Goal: Information Seeking & Learning: Compare options

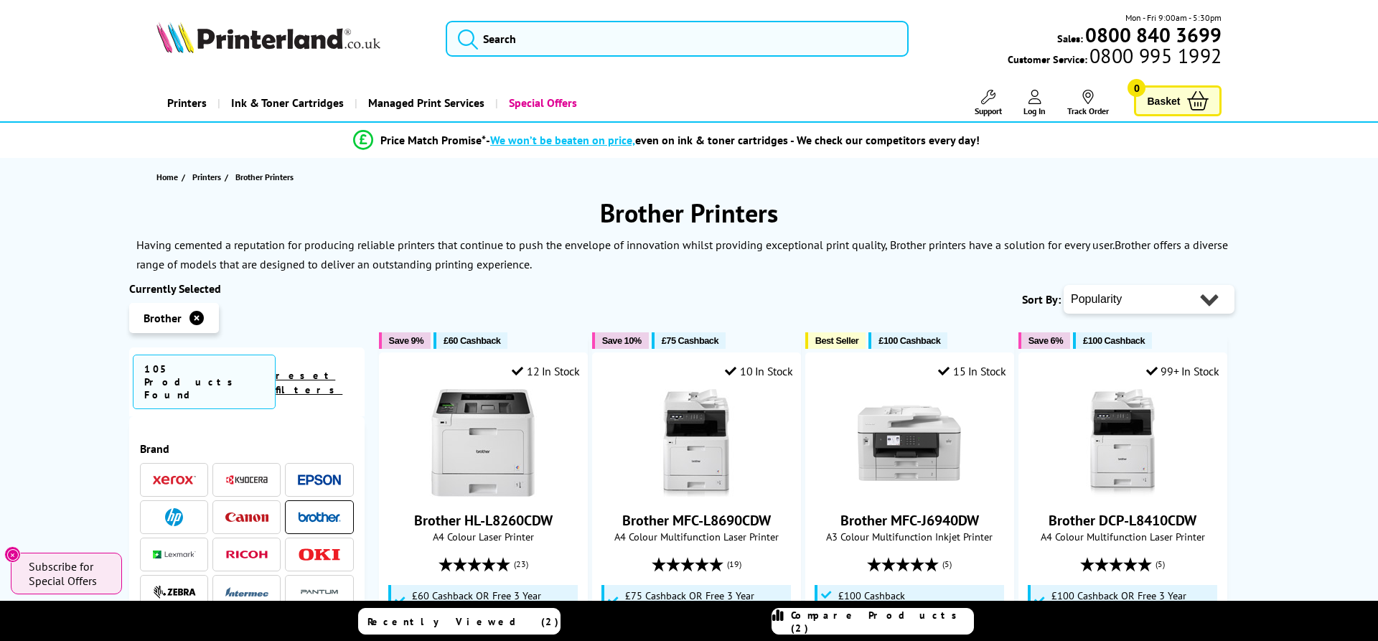
click at [1063, 285] on select "Popularity Rating Price - Low to High Price - High to Low Running Costs - Low t…" at bounding box center [1148, 299] width 171 height 29
select select "Price Ascending"
click option "Price - Low to High" at bounding box center [0, 0] width 0 height 0
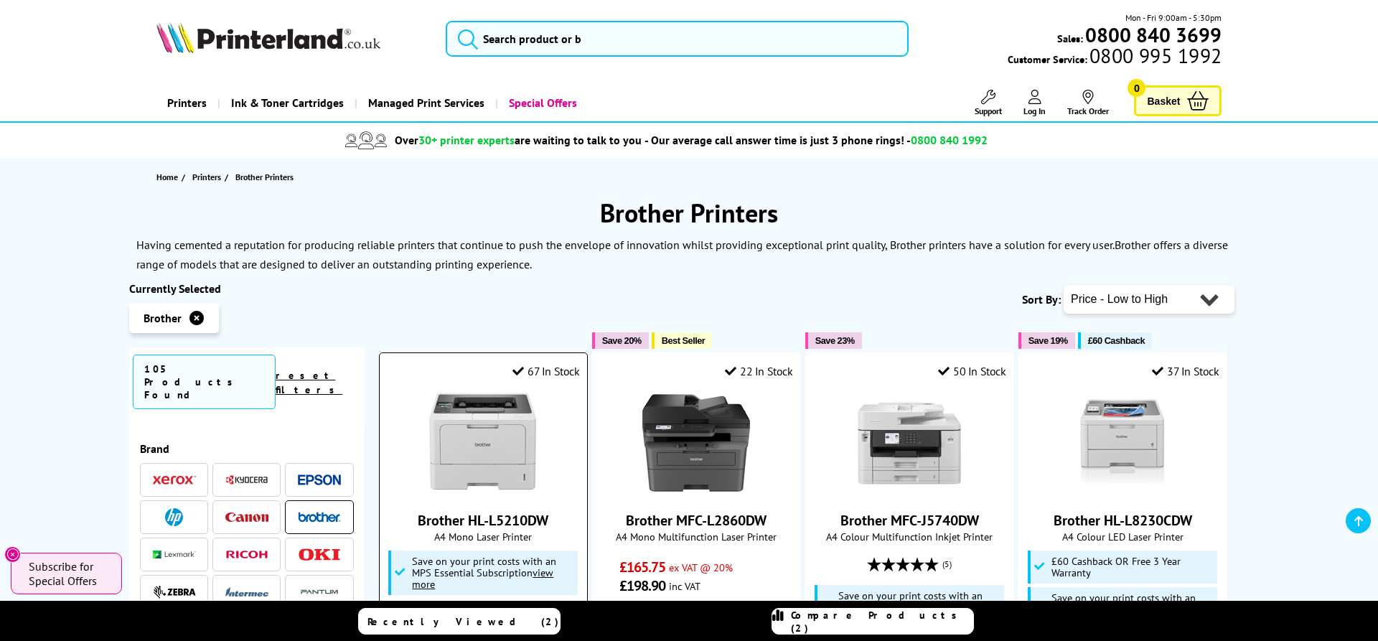
scroll to position [366, 0]
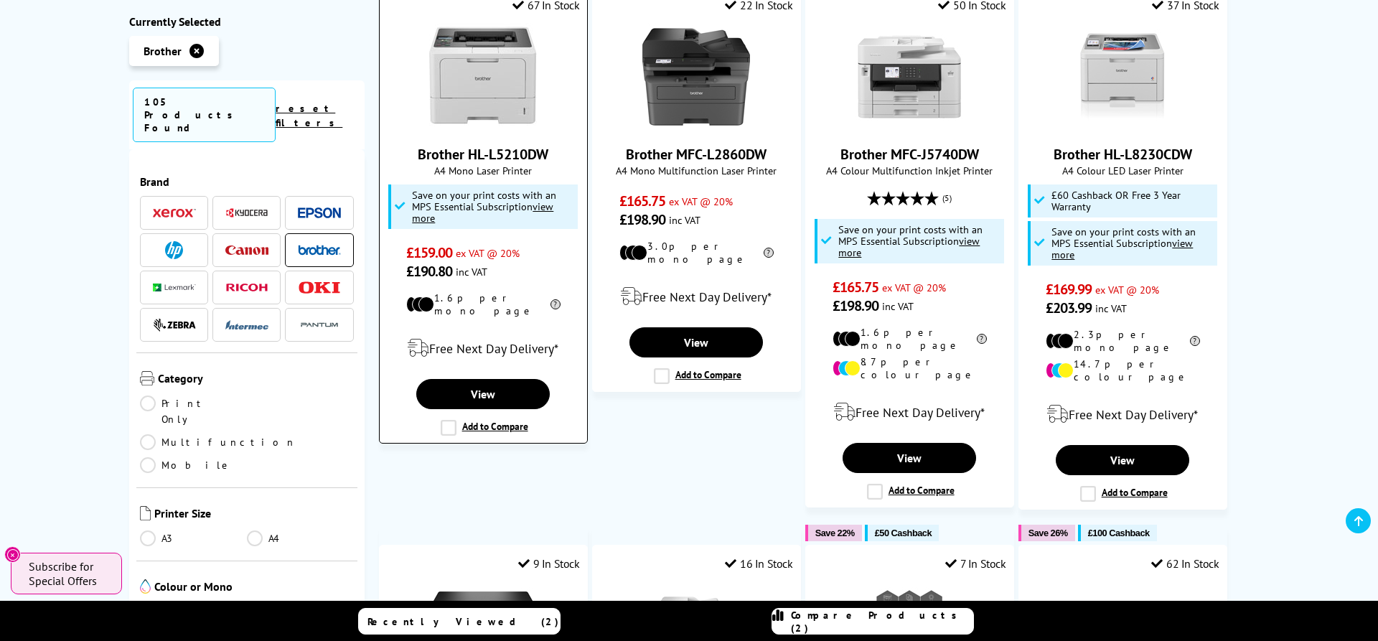
click at [454, 420] on label "Add to Compare" at bounding box center [485, 428] width 88 height 16
click at [0, 0] on input "Add to Compare" at bounding box center [0, 0] width 0 height 0
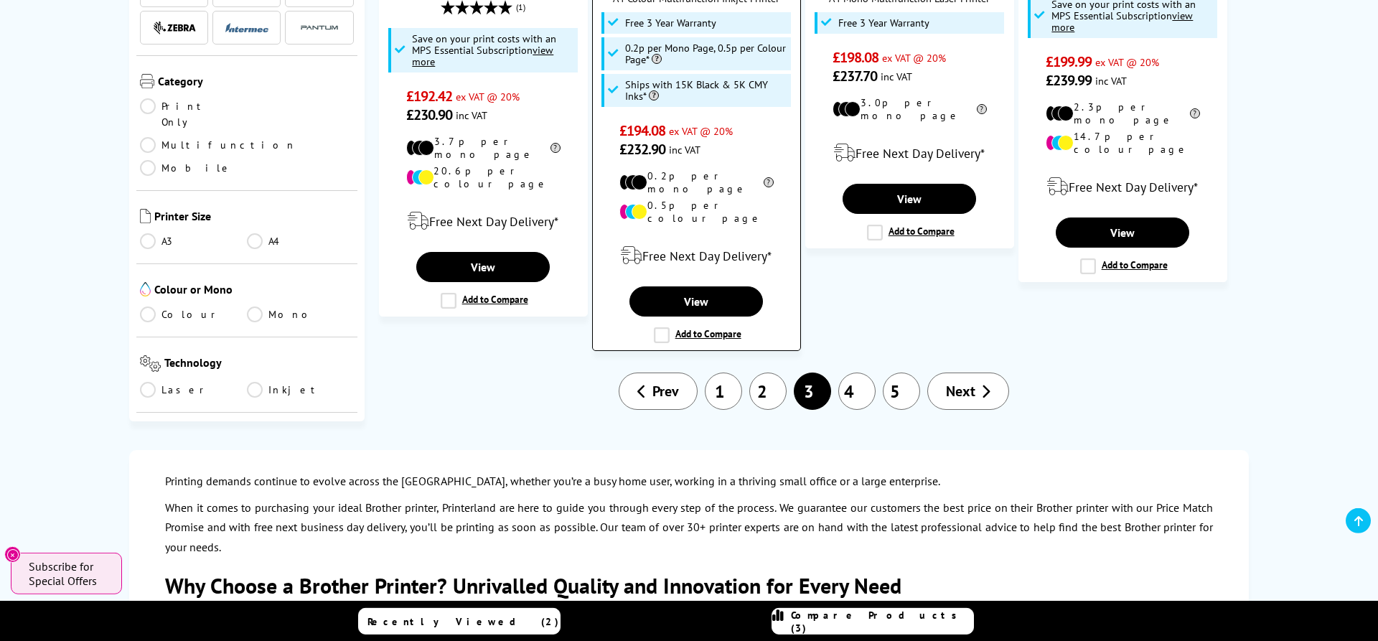
scroll to position [1757, 0]
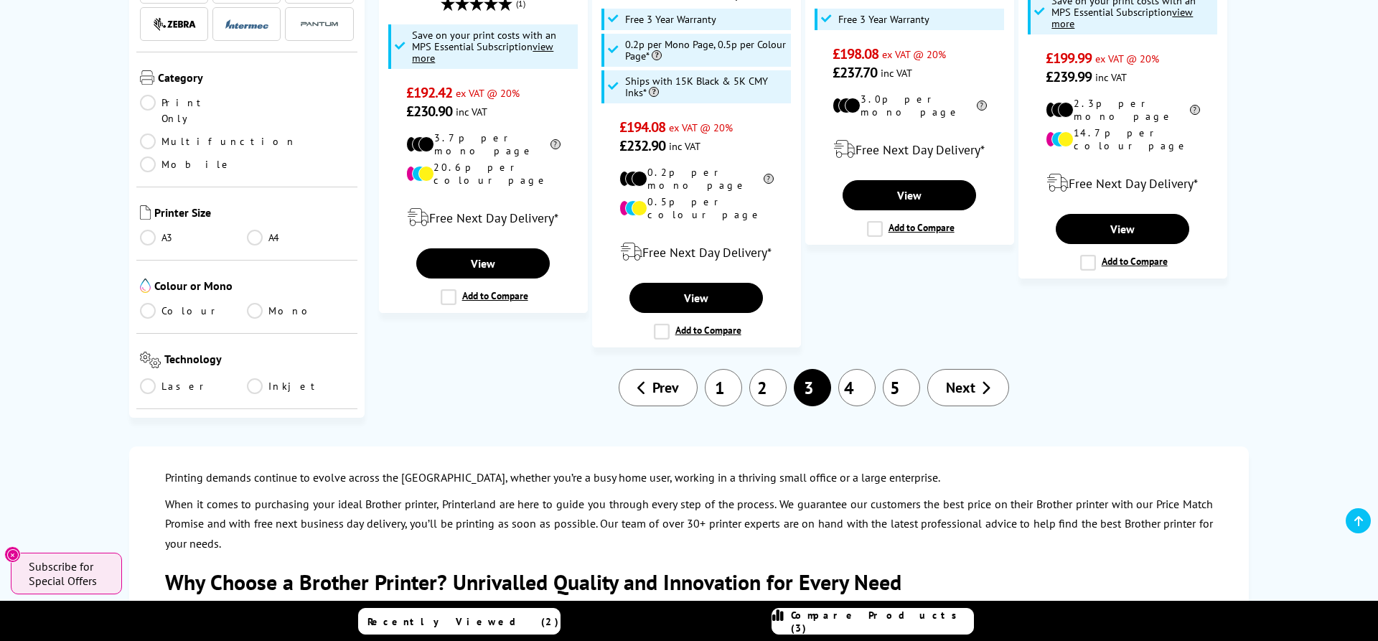
click at [859, 369] on link "4" at bounding box center [856, 387] width 37 height 37
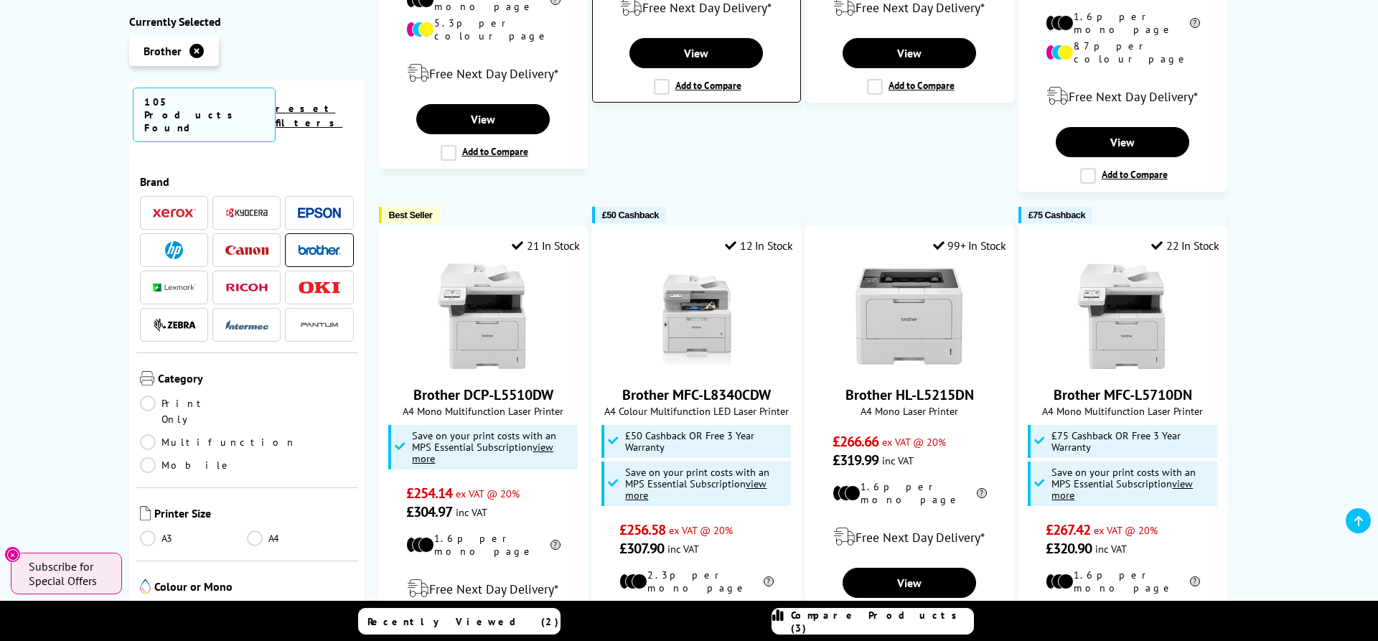
scroll to position [1317, 0]
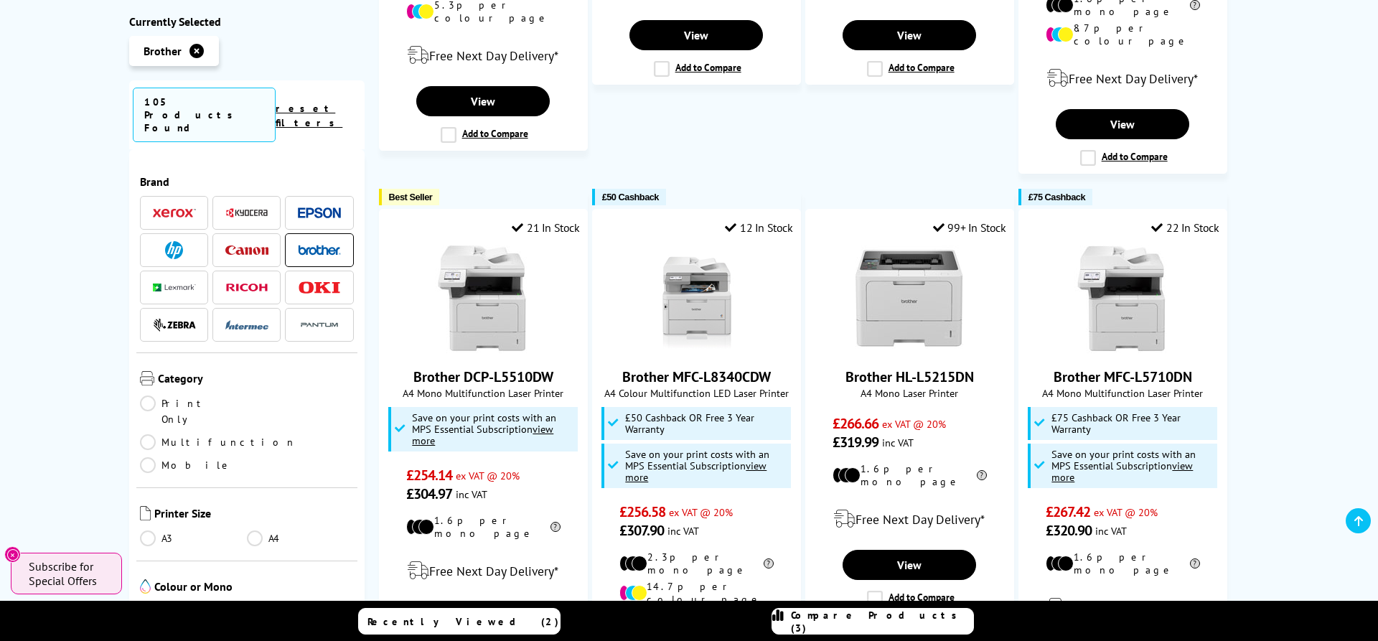
click at [889, 623] on span "Compare Products (3)" at bounding box center [882, 621] width 182 height 26
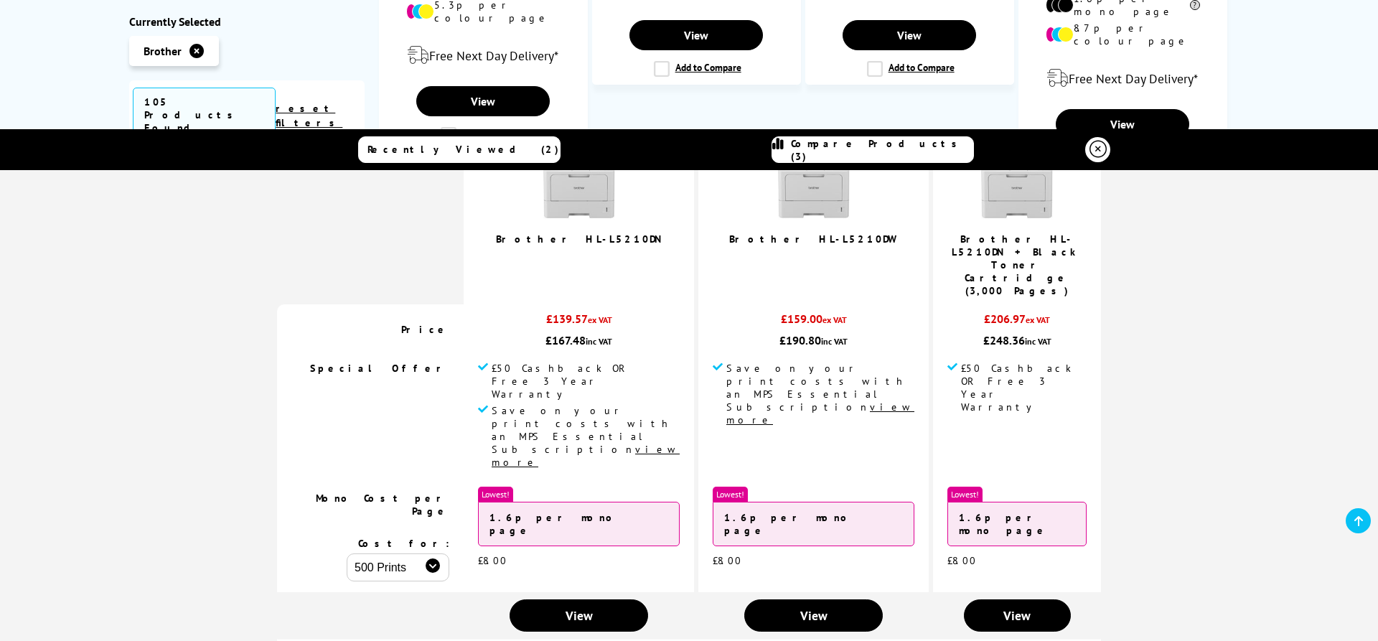
scroll to position [344, 0]
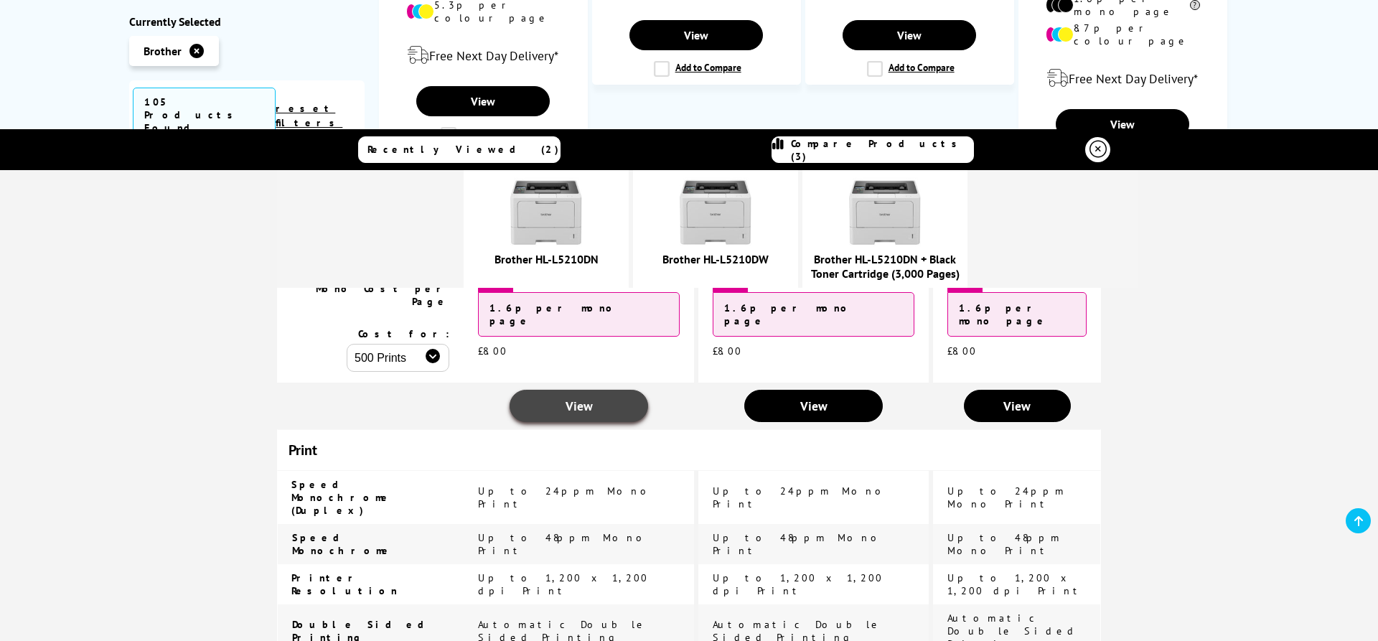
click at [636, 390] on link "View" at bounding box center [578, 406] width 138 height 32
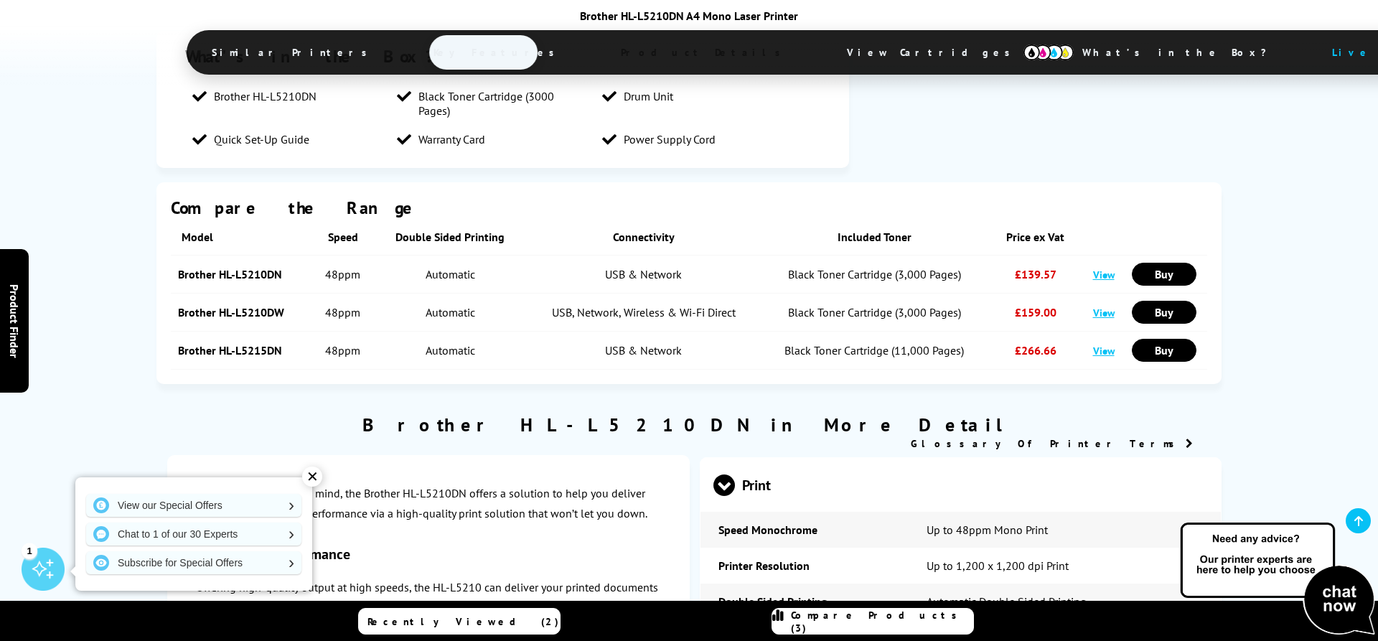
scroll to position [3001, 0]
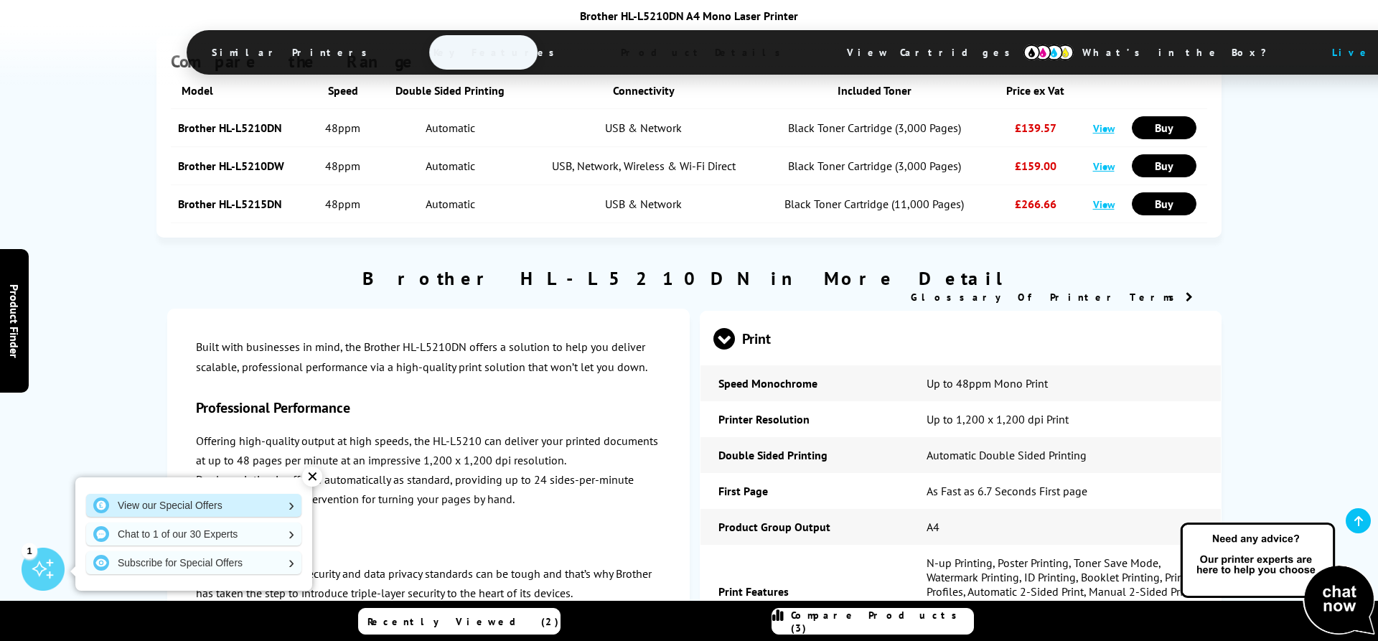
click at [278, 505] on link "View our Special Offers" at bounding box center [193, 505] width 215 height 23
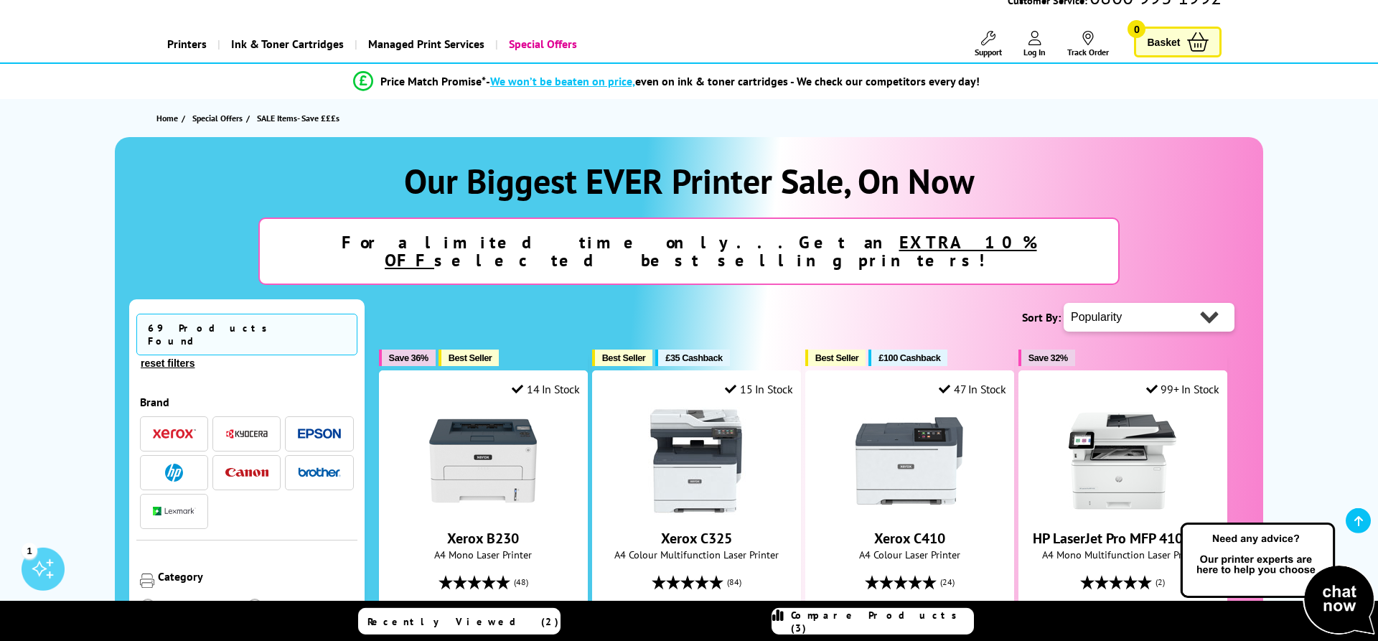
scroll to position [73, 0]
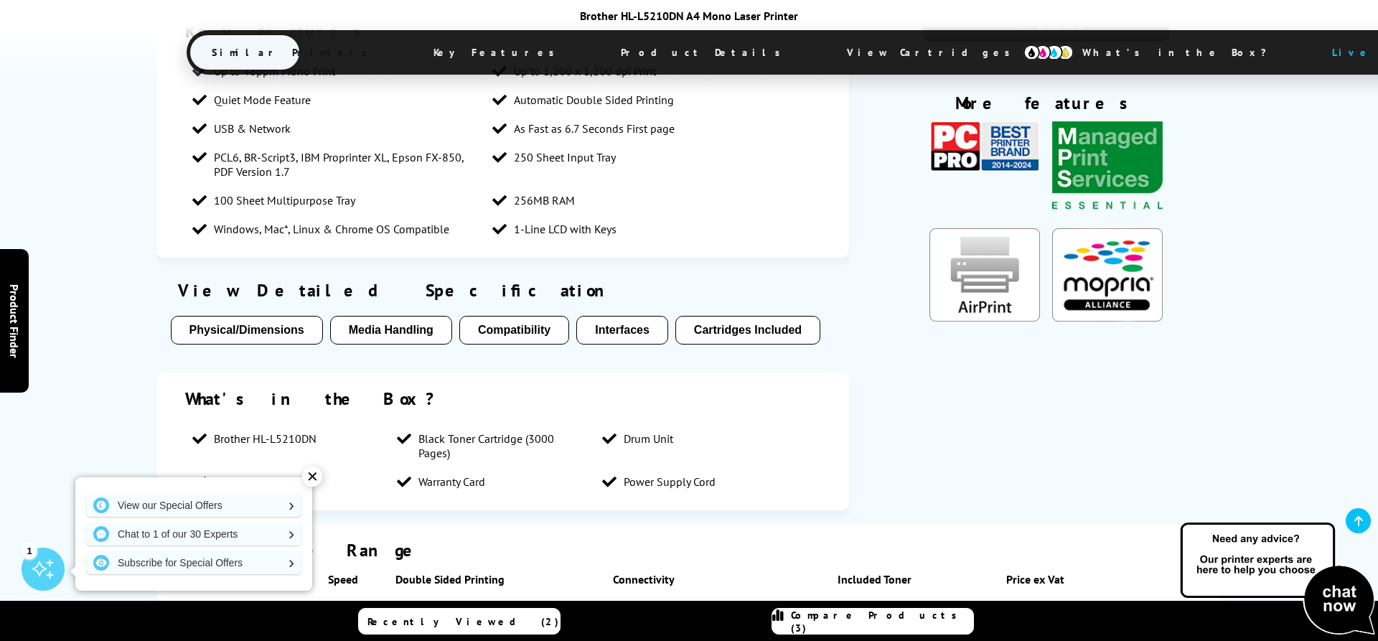
scroll to position [2643, 0]
click at [1104, 610] on link "View" at bounding box center [1104, 617] width 22 height 14
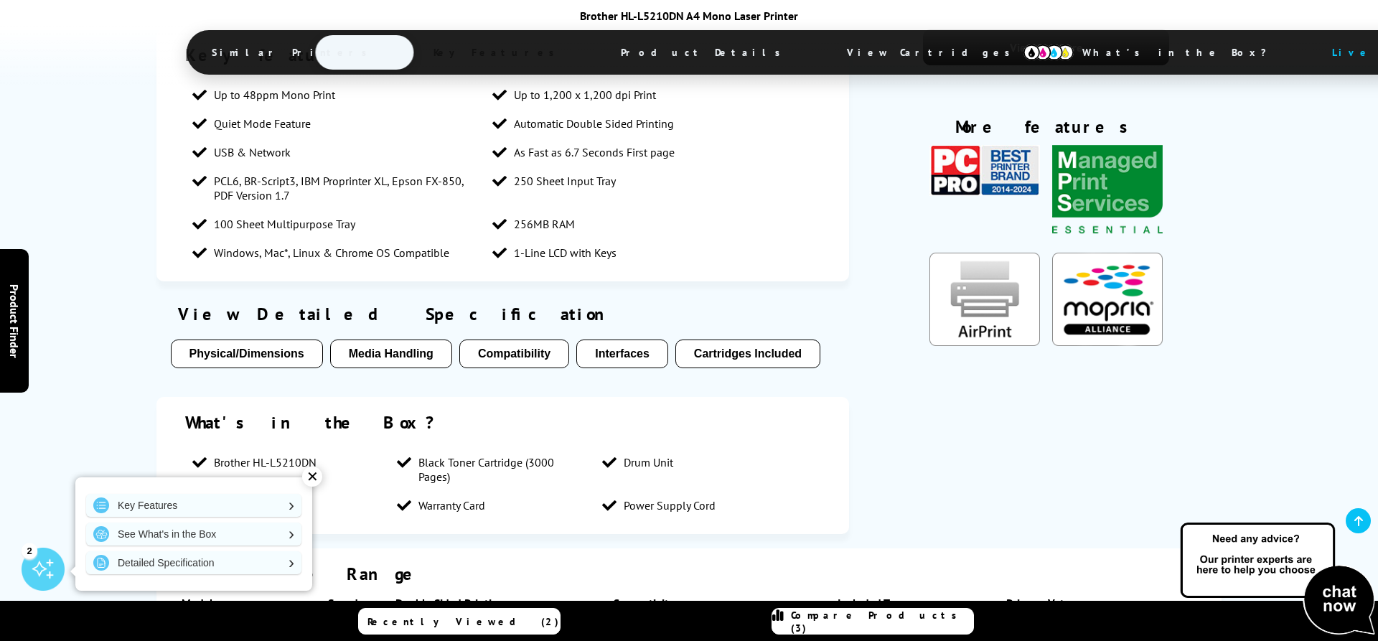
scroll to position [2562, 0]
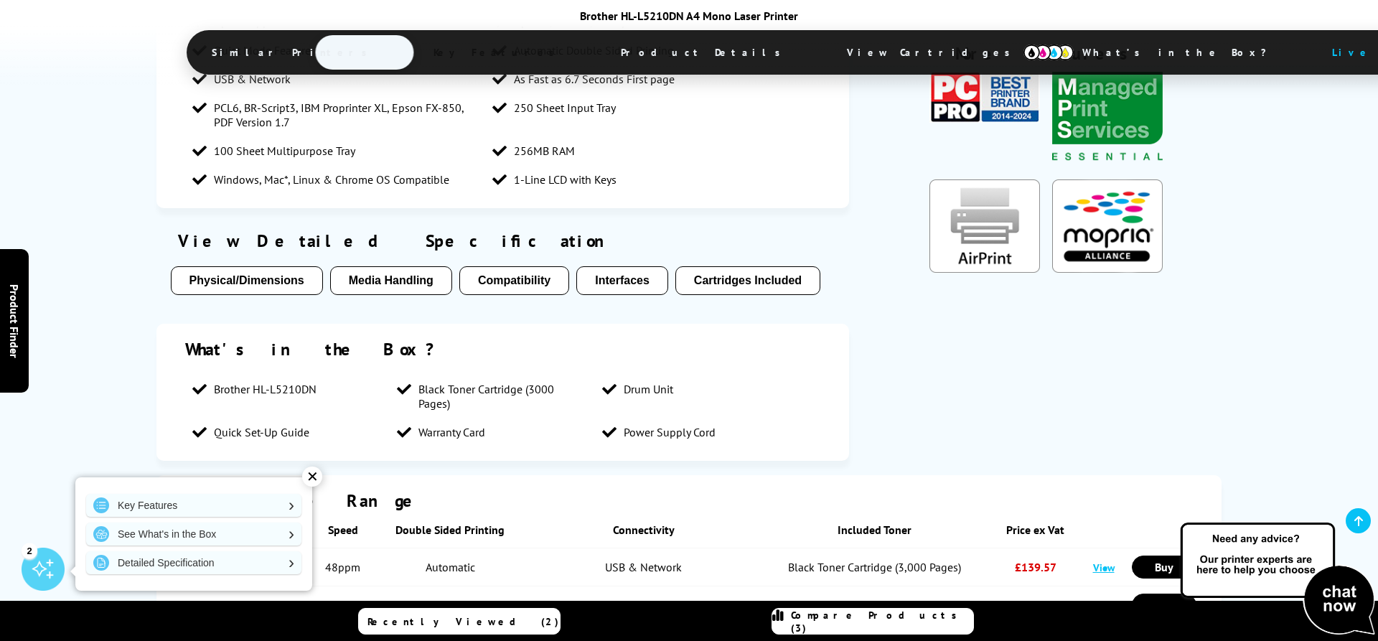
click at [310, 479] on div "✕" at bounding box center [312, 476] width 20 height 20
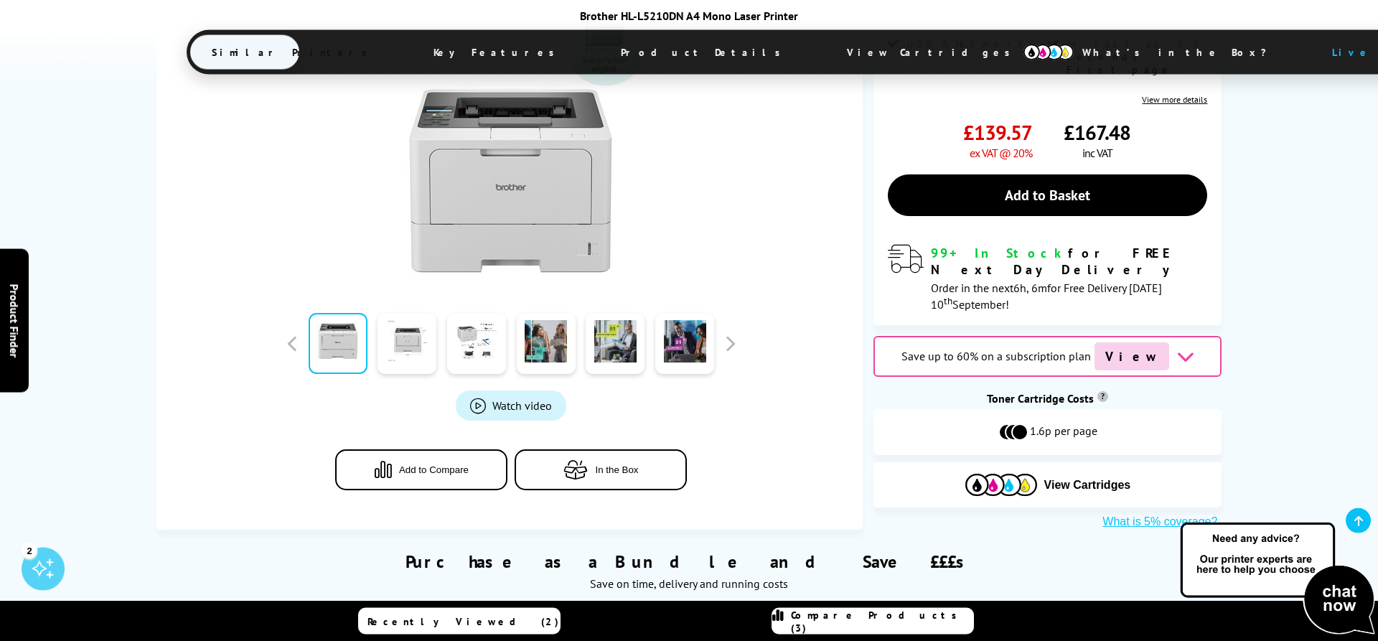
scroll to position [586, 0]
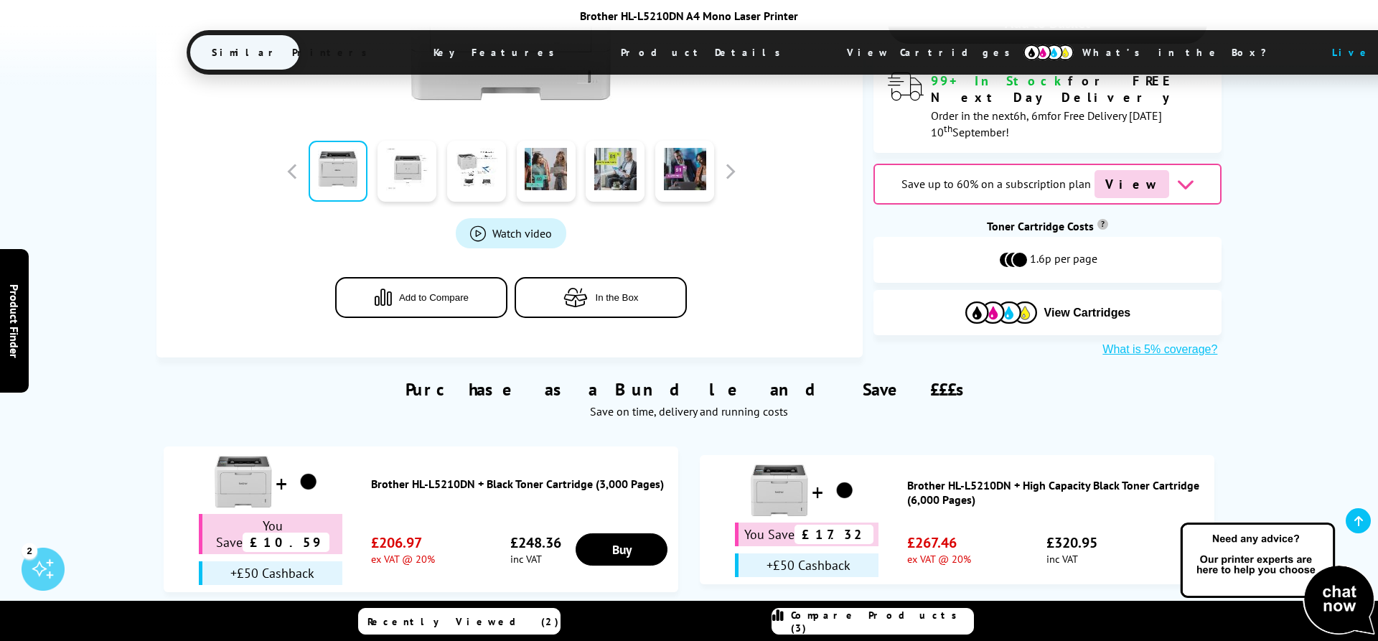
click at [923, 614] on link "Compare Products (3)" at bounding box center [872, 621] width 202 height 27
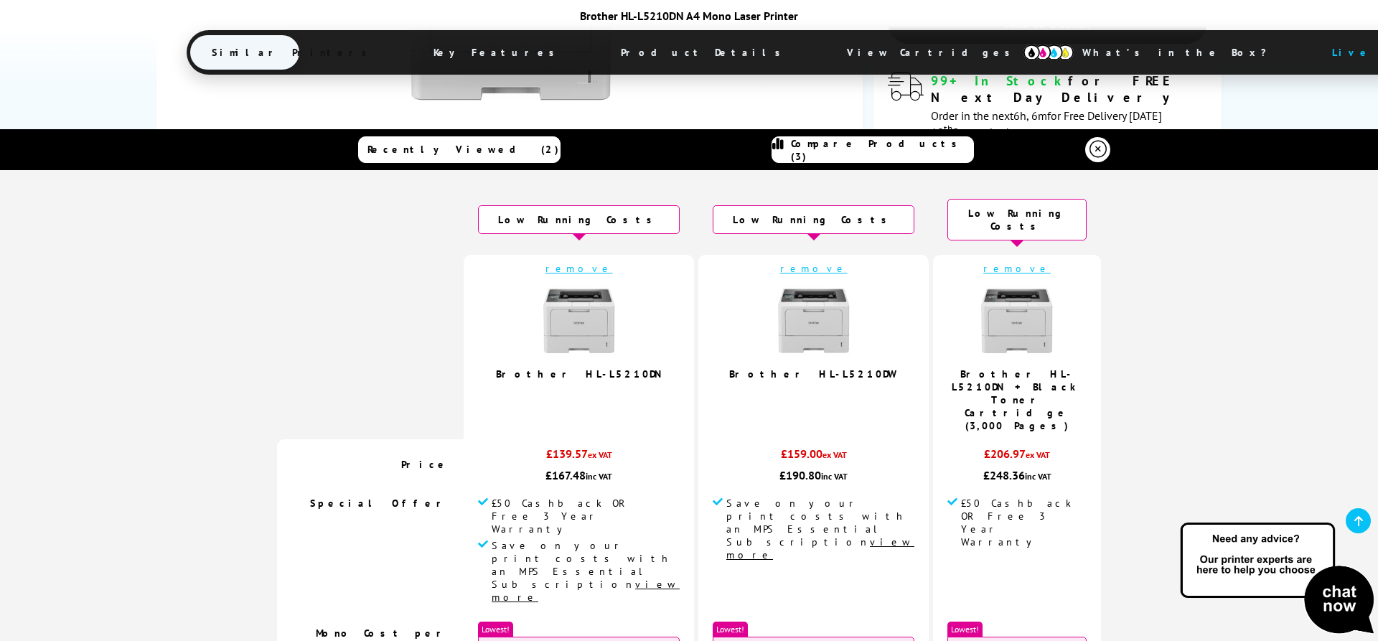
click at [835, 360] on td "remove Brother HL-L5210DW" at bounding box center [813, 347] width 230 height 184
copy link "L5210DW"
